Goal: Information Seeking & Learning: Find specific page/section

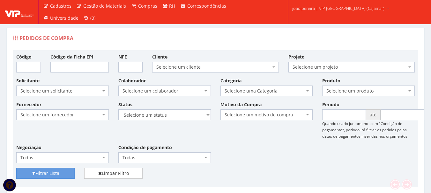
click at [252, 145] on div "Fornecedor Selecione um fornecedor ******** ******** 1000 MARCAS BRASIL 12.203.…" at bounding box center [215, 134] width 408 height 67
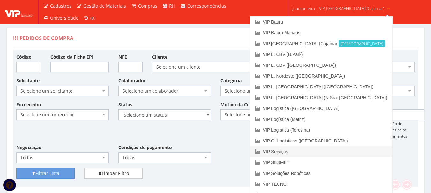
click at [313, 151] on link "VIP Serviços" at bounding box center [321, 152] width 142 height 11
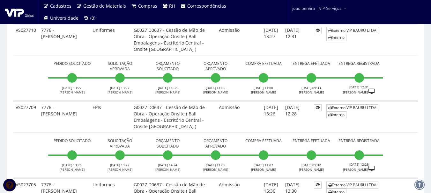
scroll to position [414, 0]
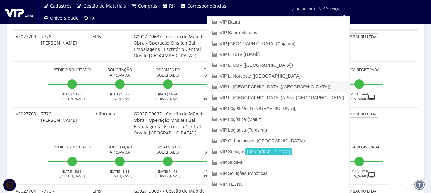
click at [312, 86] on link "VIP L. [GEOGRAPHIC_DATA] ([GEOGRAPHIC_DATA])" at bounding box center [278, 87] width 142 height 11
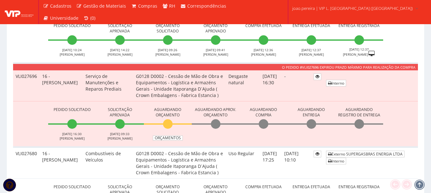
scroll to position [383, 0]
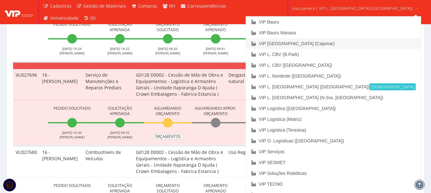
click at [322, 42] on link "VIP [GEOGRAPHIC_DATA] (Cajamar)" at bounding box center [333, 43] width 174 height 11
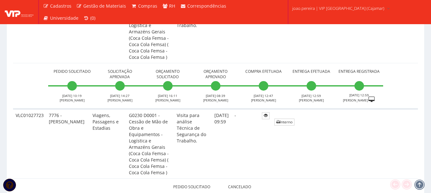
scroll to position [223, 0]
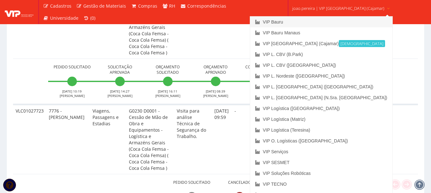
click at [304, 22] on link "VIP Bauru" at bounding box center [321, 22] width 142 height 11
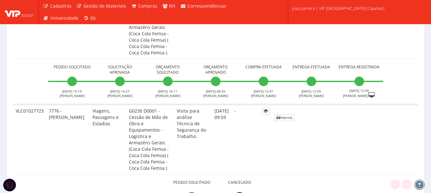
scroll to position [256, 0]
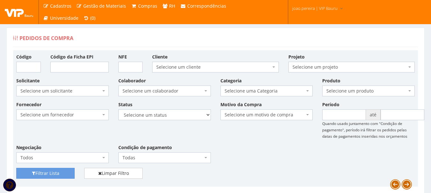
click at [350, 154] on div "Fornecedor Selecione um fornecedor ******** ******** 1000 MARCAS BRASIL 12.203.…" at bounding box center [215, 134] width 408 height 67
click at [354, 157] on div "Fornecedor Selecione um fornecedor ******** ******** 1000 MARCAS BRASIL 12.203.…" at bounding box center [215, 134] width 408 height 67
click at [279, 152] on div "Fornecedor Selecione um fornecedor ******** ******** 1000 MARCAS BRASIL 12.203.…" at bounding box center [215, 134] width 408 height 67
click at [287, 162] on div "Fornecedor Selecione um fornecedor ******** ******** 1000 MARCAS BRASIL 12.203.…" at bounding box center [215, 134] width 408 height 67
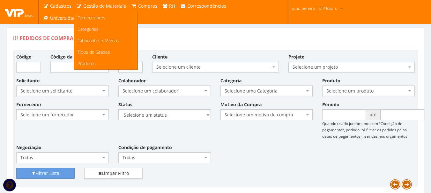
click at [96, 5] on span "Gestão de Materiais" at bounding box center [104, 6] width 43 height 6
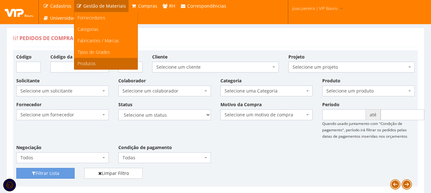
click at [92, 62] on span "Produtos" at bounding box center [86, 64] width 18 height 6
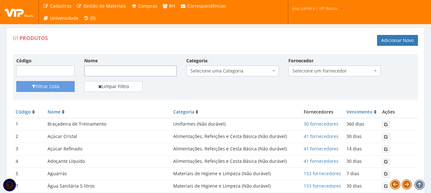
click at [110, 68] on input "Nome" at bounding box center [130, 71] width 92 height 11
type input "transformador"
click at [66, 88] on button "Filtrar Lista" at bounding box center [45, 86] width 58 height 11
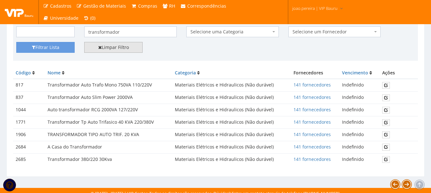
scroll to position [45, 0]
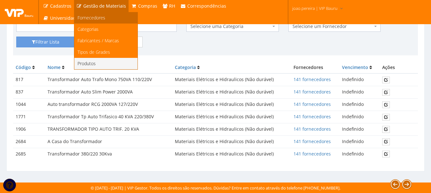
click at [98, 14] on link "Fornecedores" at bounding box center [105, 17] width 63 height 11
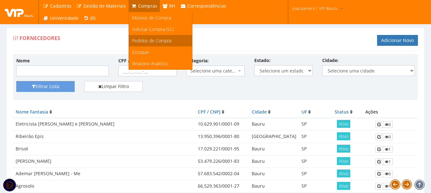
click at [145, 46] on link "Pedidos de Compra" at bounding box center [160, 40] width 63 height 11
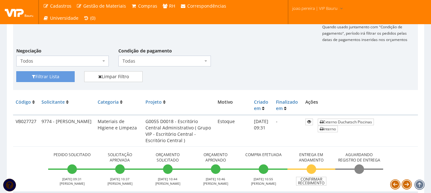
scroll to position [96, 0]
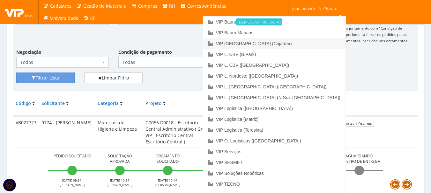
click at [307, 46] on link "VIP [GEOGRAPHIC_DATA] (Cajamar)" at bounding box center [274, 43] width 142 height 11
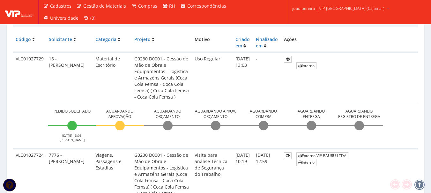
scroll to position [159, 0]
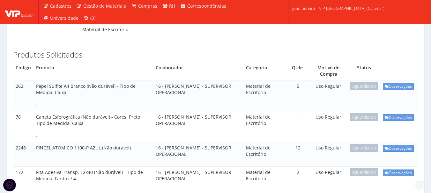
scroll to position [128, 0]
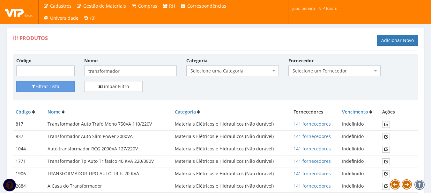
scroll to position [45, 0]
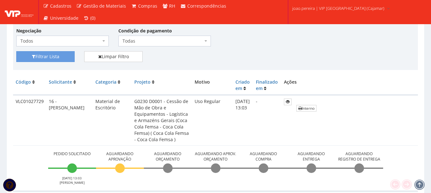
scroll to position [128, 0]
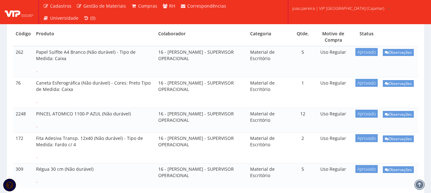
scroll to position [83, 0]
